Goal: Information Seeking & Learning: Learn about a topic

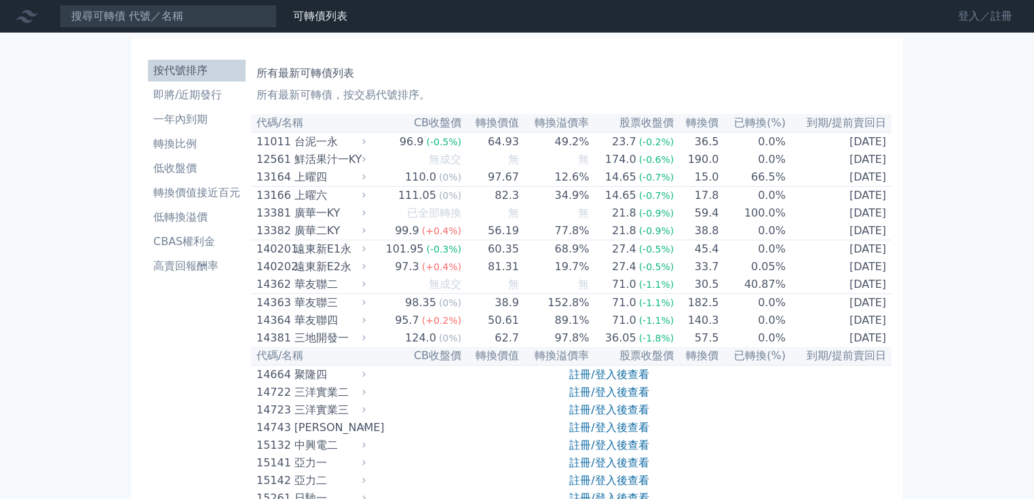
click at [1001, 16] on link "登入／註冊" at bounding box center [986, 16] width 76 height 22
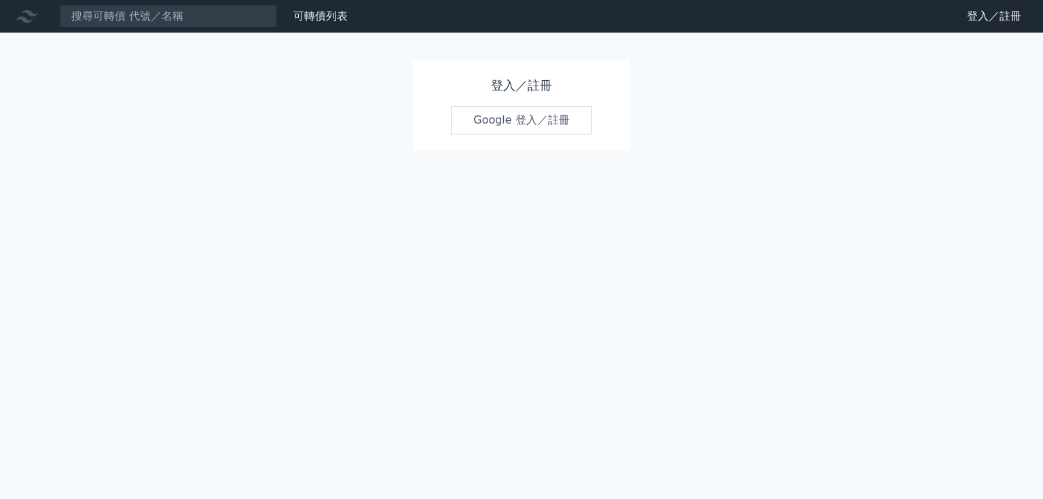
click at [537, 128] on link "Google 登入／註冊" at bounding box center [521, 120] width 141 height 29
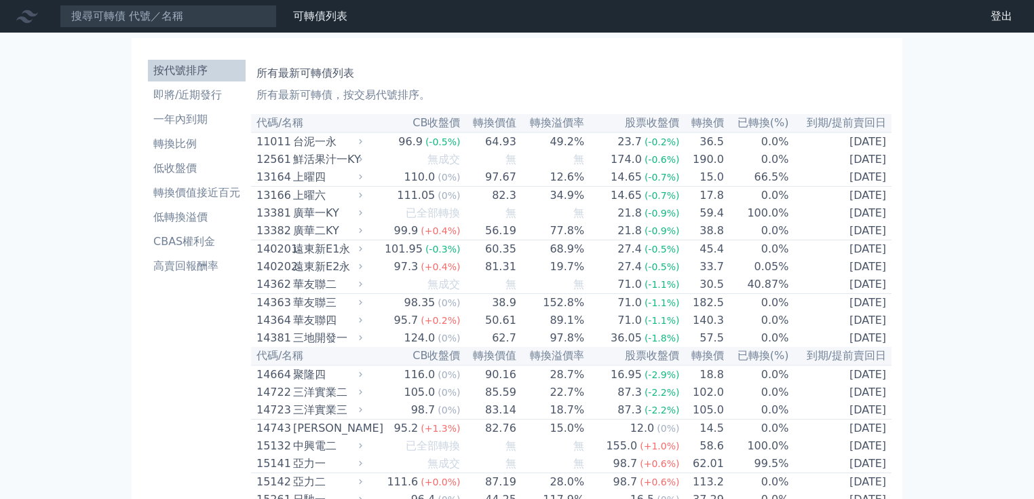
drag, startPoint x: 1037, startPoint y: 22, endPoint x: 1042, endPoint y: 5, distance: 17.0
click at [195, 94] on li "即將/近期發行" at bounding box center [197, 95] width 98 height 16
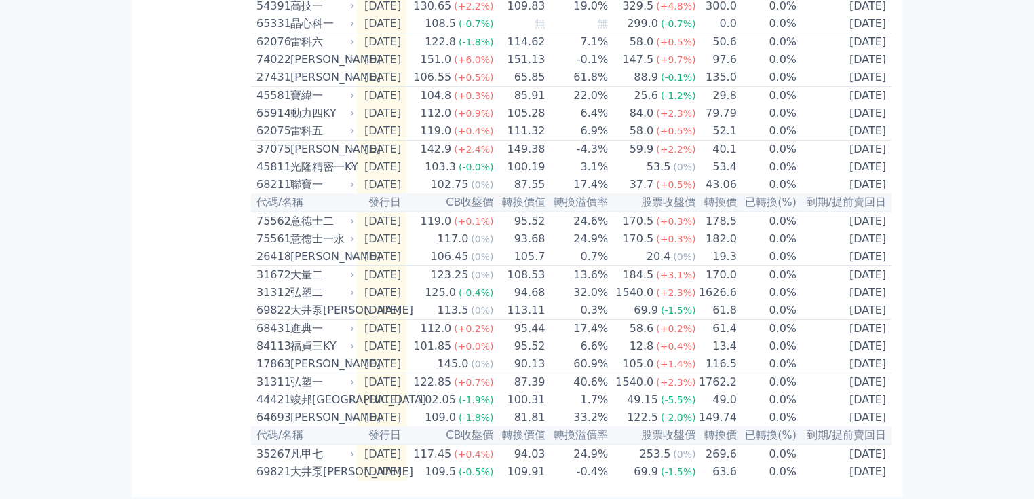
scroll to position [386, 0]
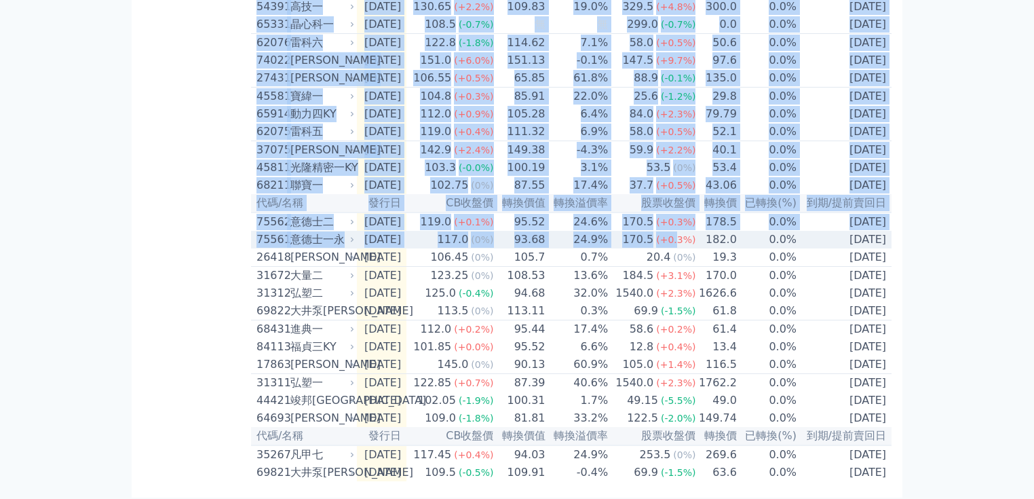
drag, startPoint x: 909, startPoint y: 281, endPoint x: 684, endPoint y: 280, distance: 224.7
click at [684, 280] on div "可轉債列表 財務數據 可轉債列表 財務數據 登出 登出 按代號排序 即將/近期發行 一年內到期 轉換比例 低收盤價 轉換價值接近百元 低轉換溢價" at bounding box center [517, 58] width 1034 height 889
click at [1007, 332] on div "可轉債列表 財務數據 可轉債列表 財務數據 登出 登出 按代號排序 即將/近期發行 一年內到期 轉換比例 低收盤價 轉換價值接近百元 低轉換溢價" at bounding box center [517, 58] width 1034 height 889
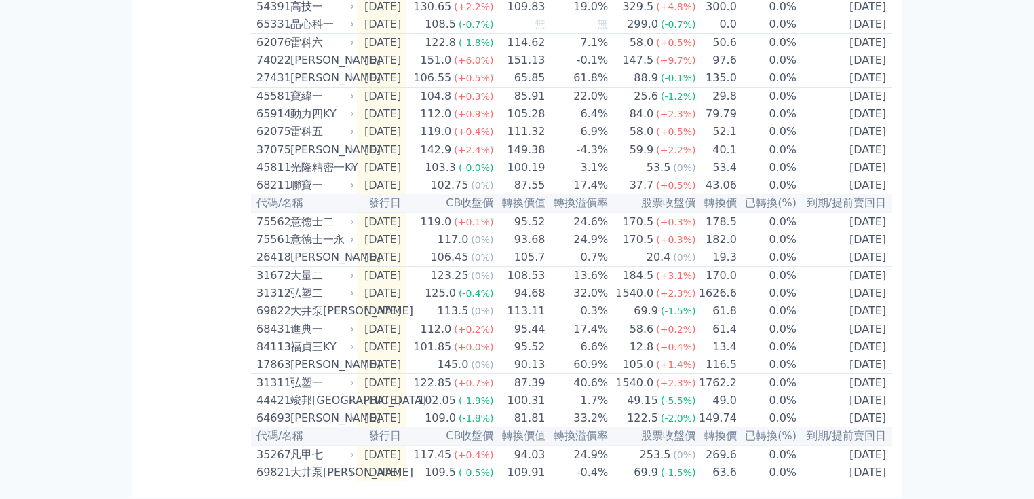
click at [204, 274] on div "按代號排序 即將/近期發行 一年內到期 轉換比例 低收盤價 轉換價值接近百元 低轉換溢價 CBAS權利金 高賣回報酬率" at bounding box center [197, 75] width 109 height 813
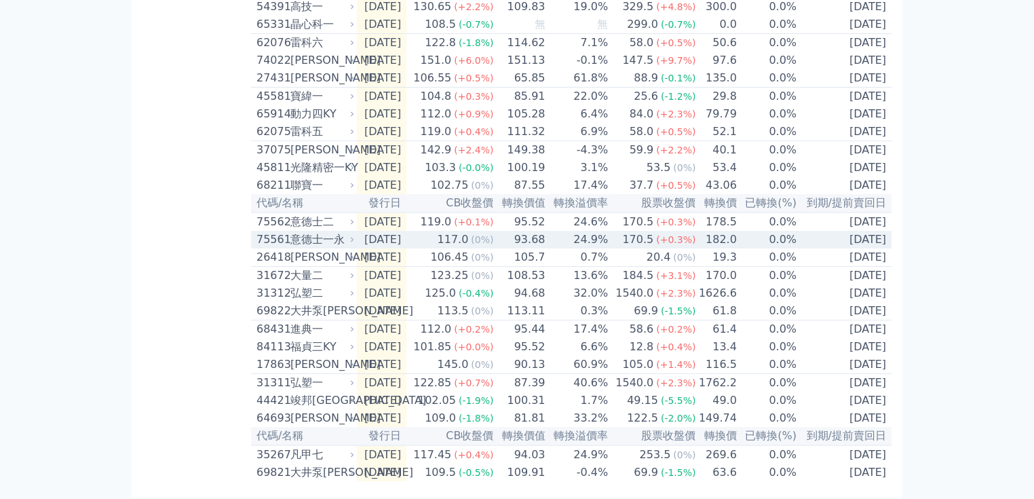
drag, startPoint x: 255, startPoint y: 256, endPoint x: 888, endPoint y: 272, distance: 633.5
click at [888, 272] on table "代碼/名稱 發行日 CB收盤價 轉換價值 轉換溢價率 股票收盤價 轉換價 已轉換(%) 到期/提前賣回日 77131 威力德生醫一 [DATE] 無成交 無 …" at bounding box center [571, 104] width 641 height 753
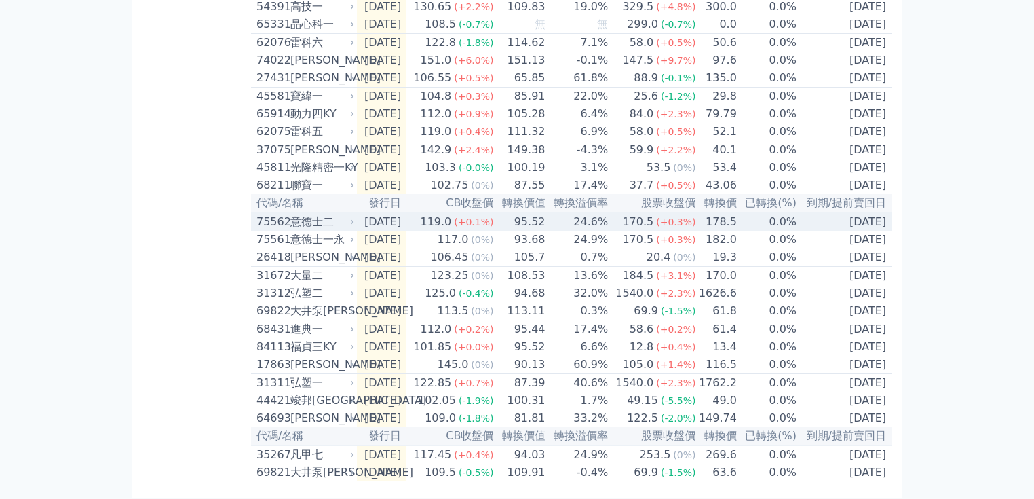
click at [301, 230] on div "意德士二" at bounding box center [321, 222] width 61 height 16
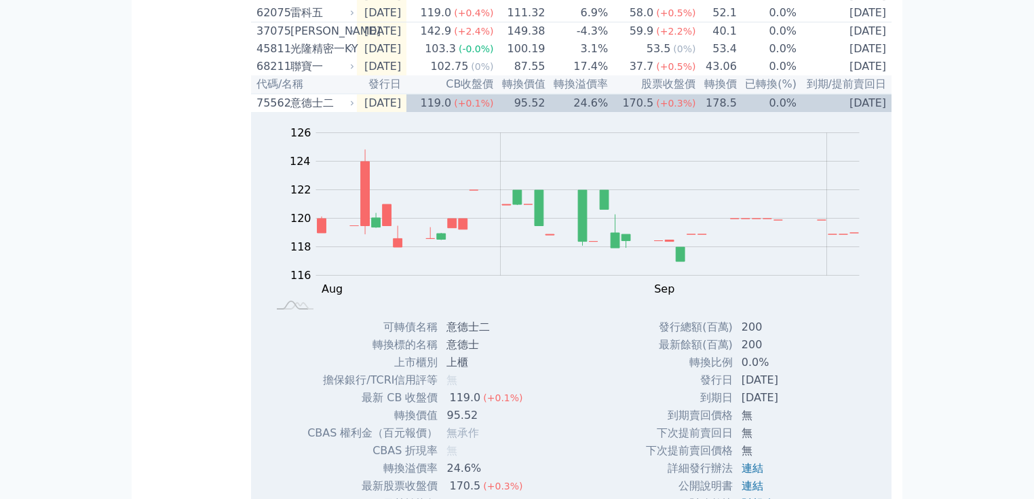
scroll to position [489, 0]
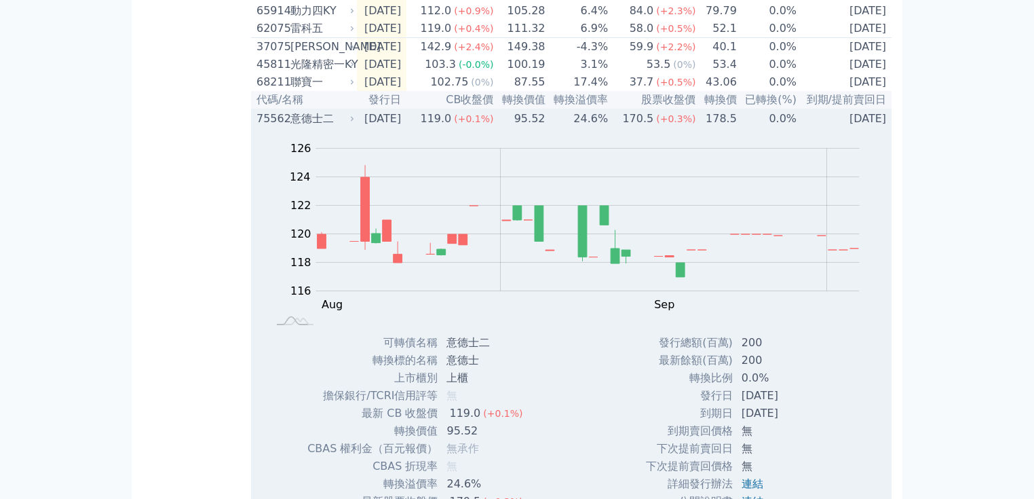
click at [643, 127] on div "170.5" at bounding box center [638, 119] width 37 height 16
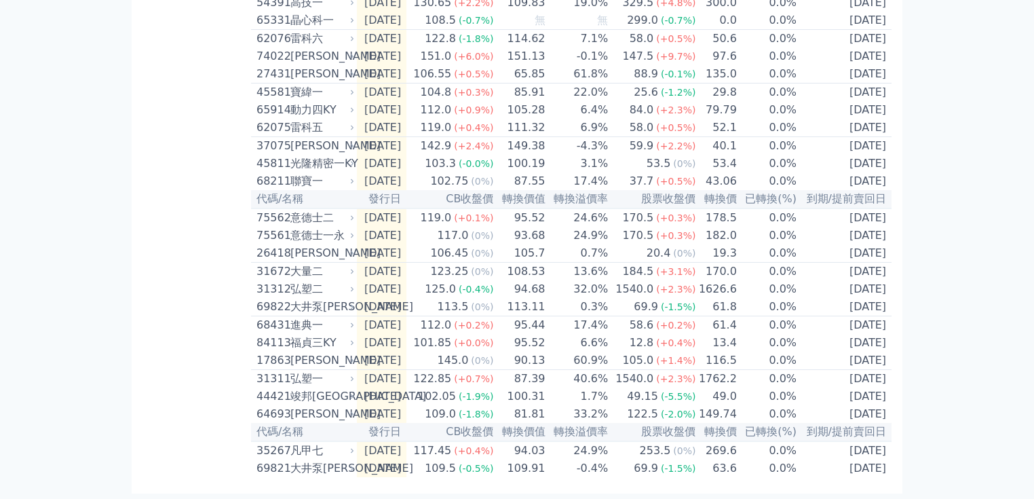
scroll to position [444, 0]
